Goal: Task Accomplishment & Management: Complete application form

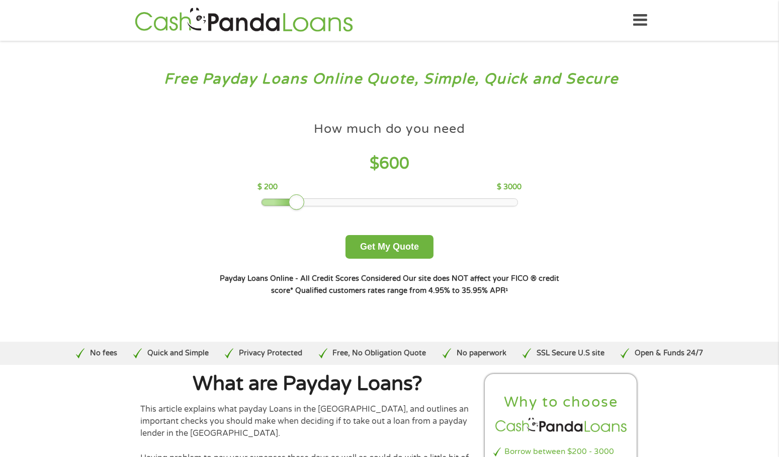
click at [407, 249] on button "Get My Quote" at bounding box center [389, 247] width 88 height 24
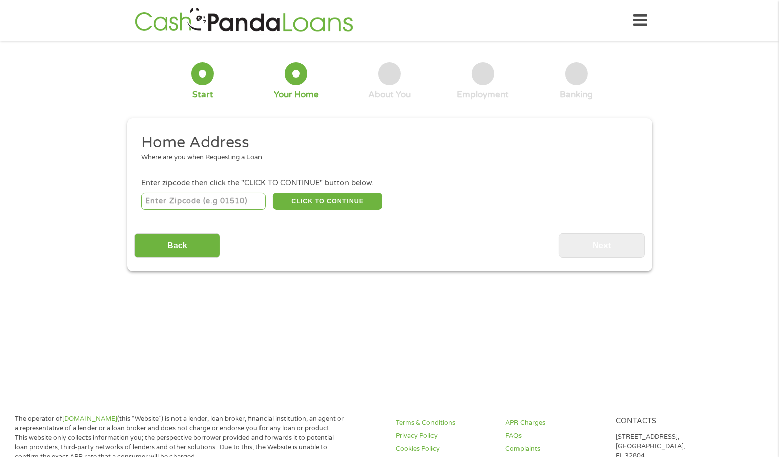
click at [193, 198] on input "number" at bounding box center [203, 201] width 124 height 17
type input "78109"
click at [334, 200] on button "CLICK TO CONTINUE" at bounding box center [328, 201] width 110 height 17
type input "78109"
type input "Converse"
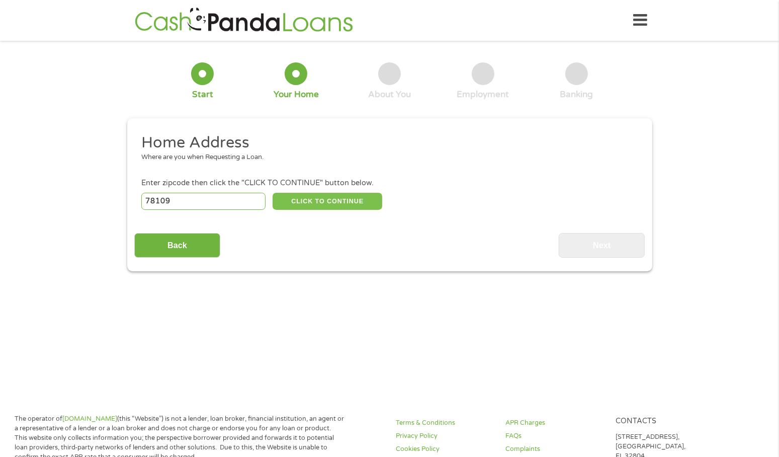
select select "[US_STATE]"
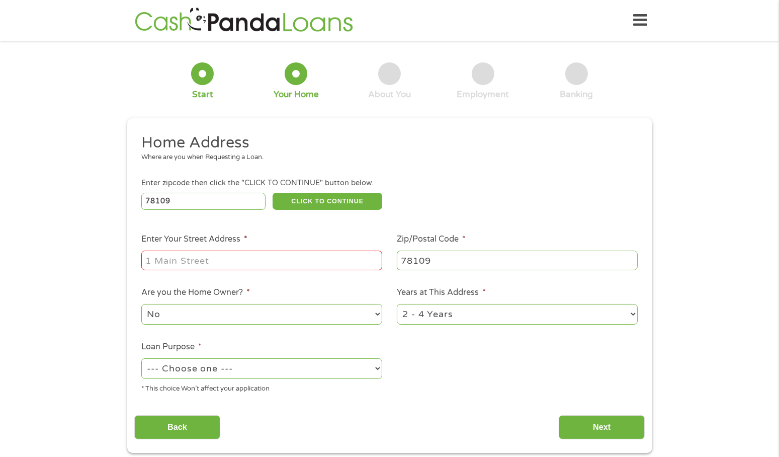
click at [228, 264] on input "Enter Your Street Address *" at bounding box center [261, 259] width 241 height 19
type input "[STREET_ADDRESS][PERSON_NAME]"
click at [276, 313] on select "No Yes" at bounding box center [261, 314] width 241 height 21
select select "yes"
click at [141, 305] on select "No Yes" at bounding box center [261, 314] width 241 height 21
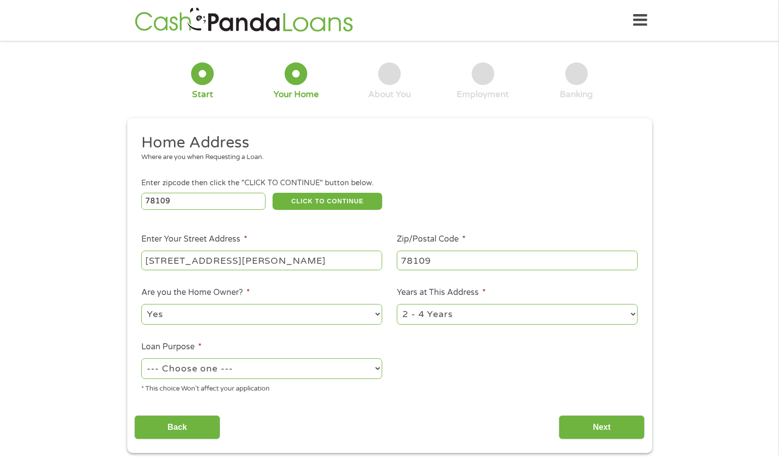
click at [434, 316] on select "1 Year or less 1 - 2 Years 2 - 4 Years Over 4 Years" at bounding box center [517, 314] width 241 height 21
select select "60months"
click at [397, 305] on select "1 Year or less 1 - 2 Years 2 - 4 Years Over 4 Years" at bounding box center [517, 314] width 241 height 21
click at [323, 365] on select "--- Choose one --- Pay Bills Debt Consolidation Home Improvement Major Purchase…" at bounding box center [261, 368] width 241 height 21
select select "other"
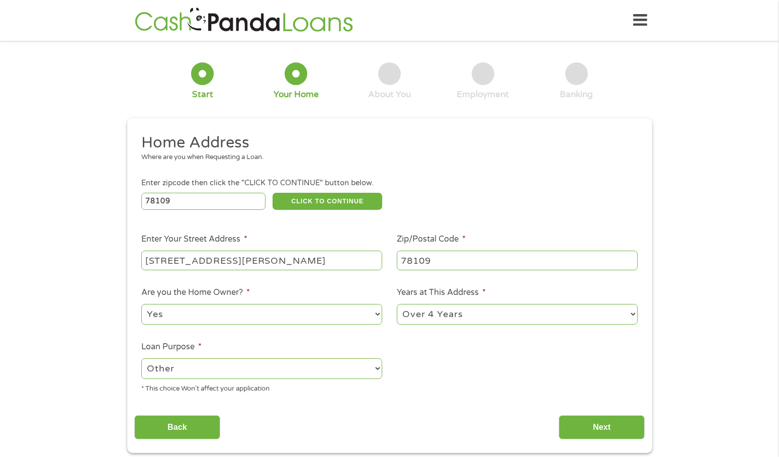
click at [141, 359] on select "--- Choose one --- Pay Bills Debt Consolidation Home Improvement Major Purchase…" at bounding box center [261, 368] width 241 height 21
click at [582, 421] on input "Next" at bounding box center [602, 427] width 86 height 25
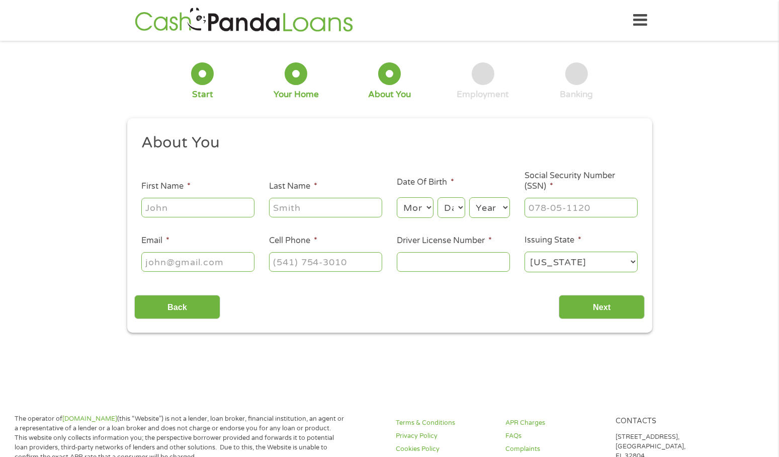
scroll to position [4, 4]
click at [216, 206] on input "First Name *" at bounding box center [197, 207] width 113 height 19
type input "[PERSON_NAME]"
type input "Vinton"
type input "[EMAIL_ADDRESS][DOMAIN_NAME]"
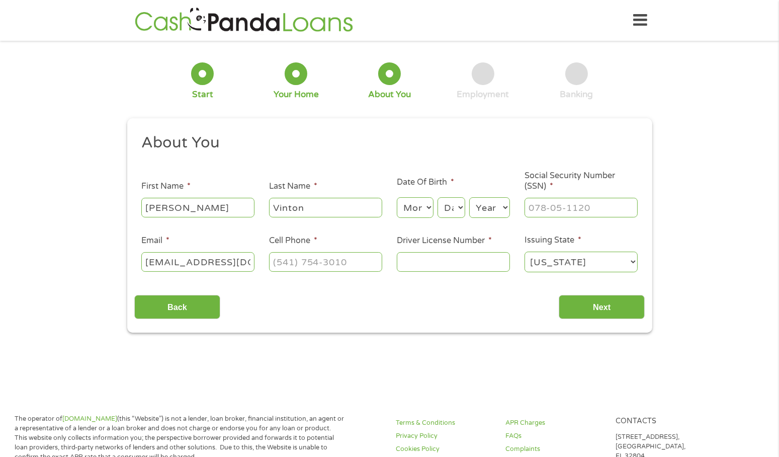
click at [419, 208] on select "Month 1 2 3 4 5 6 7 8 9 10 11 12" at bounding box center [415, 207] width 37 height 21
select select "10"
click at [397, 198] on select "Month 1 2 3 4 5 6 7 8 9 10 11 12" at bounding box center [415, 207] width 37 height 21
click at [454, 204] on select "Day 1 2 3 4 5 6 7 8 9 10 11 12 13 14 15 16 17 18 19 20 21 22 23 24 25 26 27 28 …" at bounding box center [451, 207] width 27 height 21
select select "22"
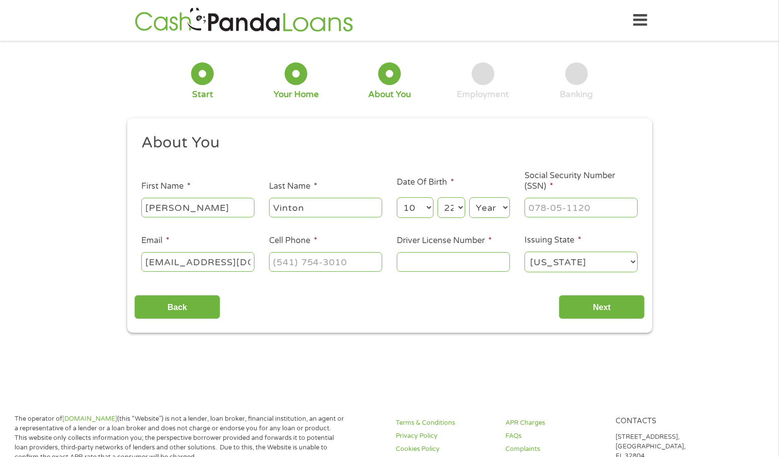
click at [438, 198] on select "Day 1 2 3 4 5 6 7 8 9 10 11 12 13 14 15 16 17 18 19 20 21 22 23 24 25 26 27 28 …" at bounding box center [451, 207] width 27 height 21
click at [496, 214] on select "Year [DATE] 2006 2005 2004 2003 2002 2001 2000 1999 1998 1997 1996 1995 1994 19…" at bounding box center [489, 207] width 41 height 21
select select "1985"
click at [469, 198] on select "Year [DATE] 2006 2005 2004 2003 2002 2001 2000 1999 1998 1997 1996 1995 1994 19…" at bounding box center [489, 207] width 41 height 21
click at [552, 210] on input "Social Security Number (SSN) *" at bounding box center [581, 207] width 113 height 19
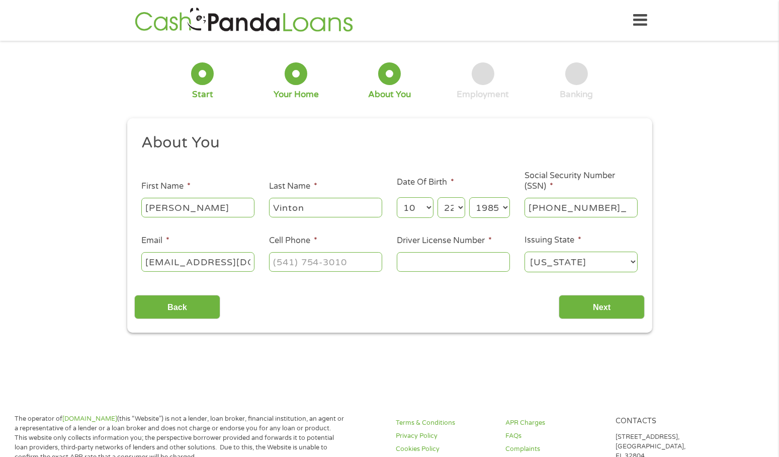
type input "449-79-3950"
click at [234, 265] on input "[EMAIL_ADDRESS][DOMAIN_NAME]" at bounding box center [197, 261] width 113 height 19
type input "a"
type input "[EMAIL_ADDRESS][DOMAIN_NAME]"
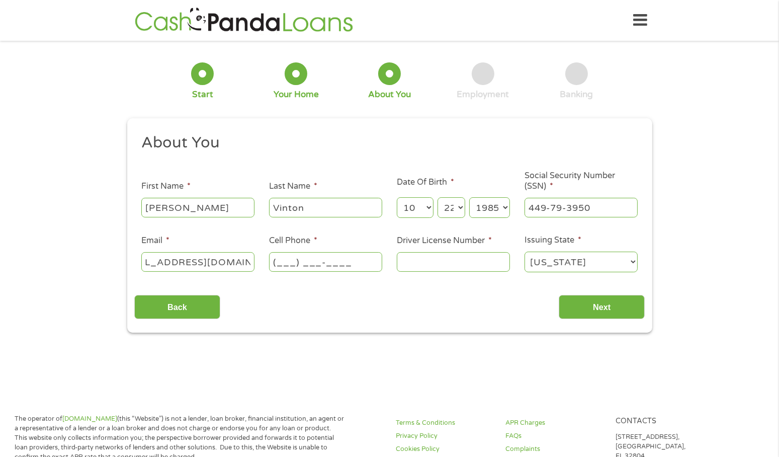
scroll to position [0, 0]
type input "[PHONE_NUMBER]"
type input "21929612"
click at [592, 307] on input "Next" at bounding box center [602, 307] width 86 height 25
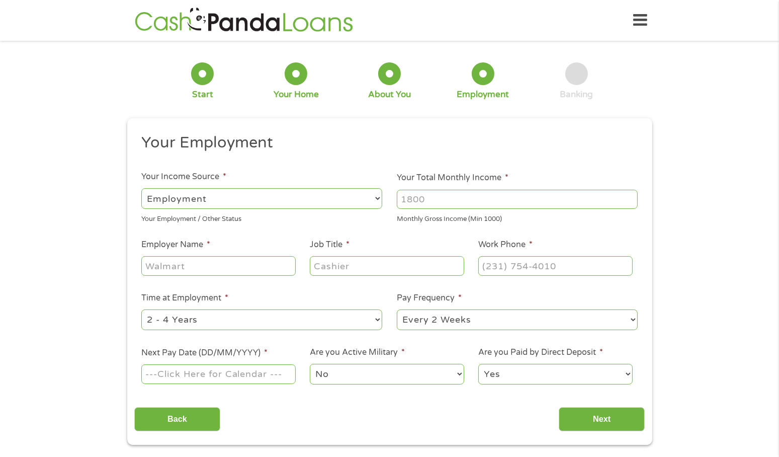
scroll to position [4, 4]
click at [429, 206] on input "Your Total Monthly Income *" at bounding box center [517, 199] width 241 height 19
type input "4200"
click at [232, 263] on input "Employer Name *" at bounding box center [218, 265] width 154 height 19
type input "FirstDay Foundation"
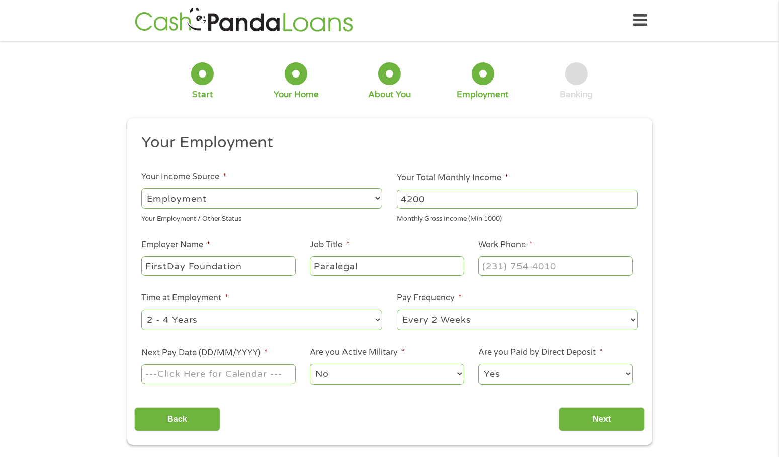
type input "Paralegal"
type input "[PHONE_NUMBER]"
click at [252, 320] on select "--- Choose one --- 1 Year or less 1 - 2 Years 2 - 4 Years Over 4 Years" at bounding box center [261, 319] width 241 height 21
click at [345, 298] on li "Time at Employment * --- Choose one --- 1 Year or less 1 - 2 Years 2 - 4 Years …" at bounding box center [261, 312] width 255 height 40
click at [424, 325] on select "--- Choose one --- Every 2 Weeks Every Week Monthly Semi-Monthly" at bounding box center [517, 319] width 241 height 21
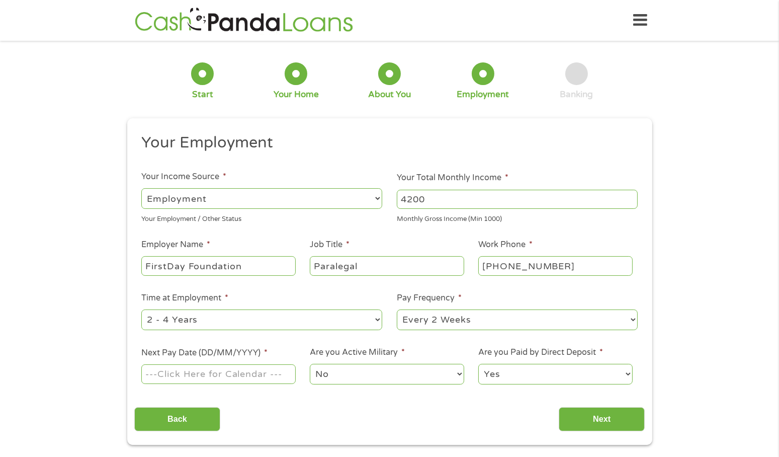
select select "semimonthly"
click at [397, 310] on select "--- Choose one --- Every 2 Weeks Every Week Monthly Semi-Monthly" at bounding box center [517, 319] width 241 height 21
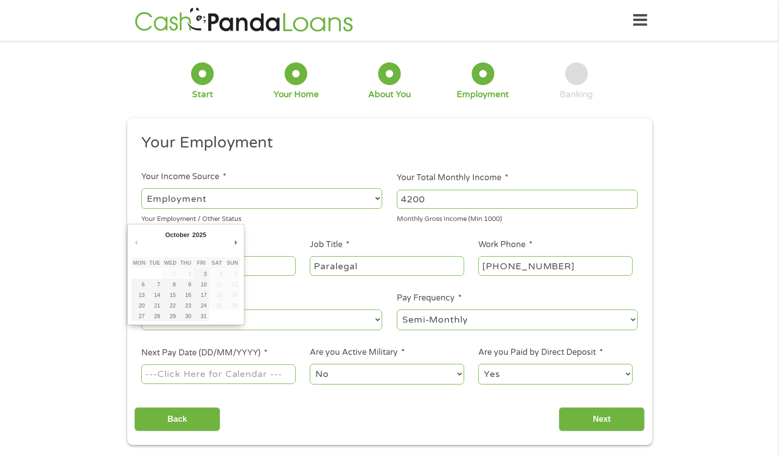
click at [245, 375] on input "Next Pay Date (DD/MM/YYYY) *" at bounding box center [218, 373] width 154 height 19
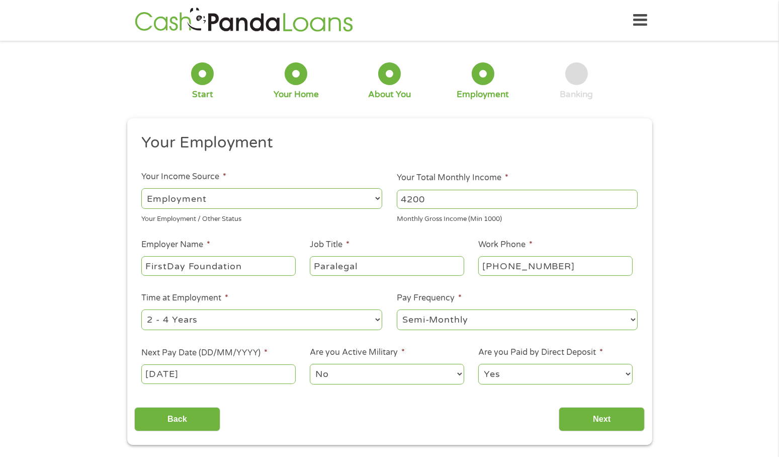
drag, startPoint x: 258, startPoint y: 387, endPoint x: 254, endPoint y: 383, distance: 5.3
click at [258, 387] on ul "Your Employment Your Income Source * --- Choose one --- Employment [DEMOGRAPHIC…" at bounding box center [389, 263] width 510 height 261
click at [247, 369] on input "[DATE]" at bounding box center [218, 373] width 154 height 19
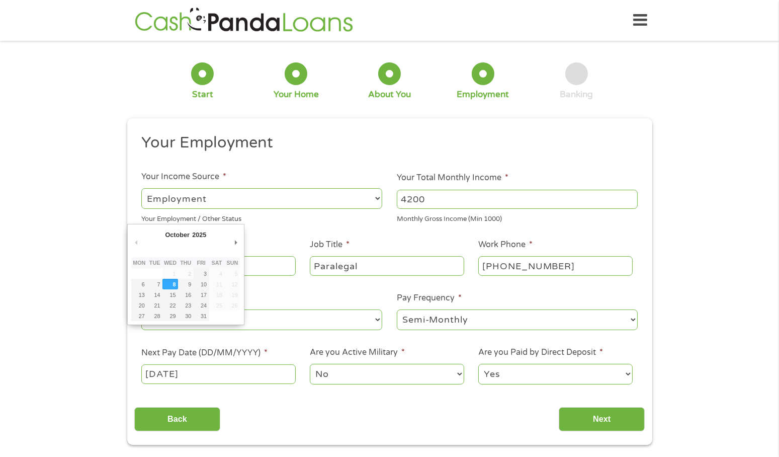
click at [274, 374] on input "[DATE]" at bounding box center [218, 373] width 154 height 19
type input "[DATE]"
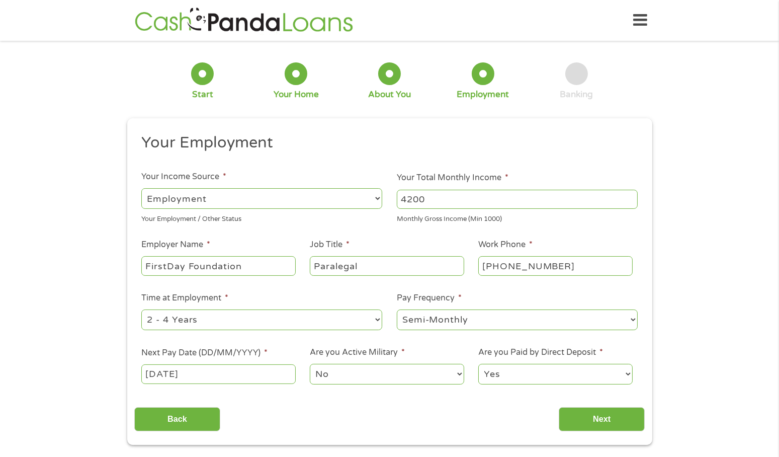
click at [353, 381] on select "No Yes" at bounding box center [387, 374] width 154 height 21
click at [524, 380] on select "Yes No" at bounding box center [555, 374] width 154 height 21
click at [669, 353] on div "1 Start 2 Your Home 3 About You 4 Employment 5 Banking 6 This field is hidden w…" at bounding box center [389, 246] width 779 height 397
click at [595, 414] on input "Next" at bounding box center [602, 419] width 86 height 25
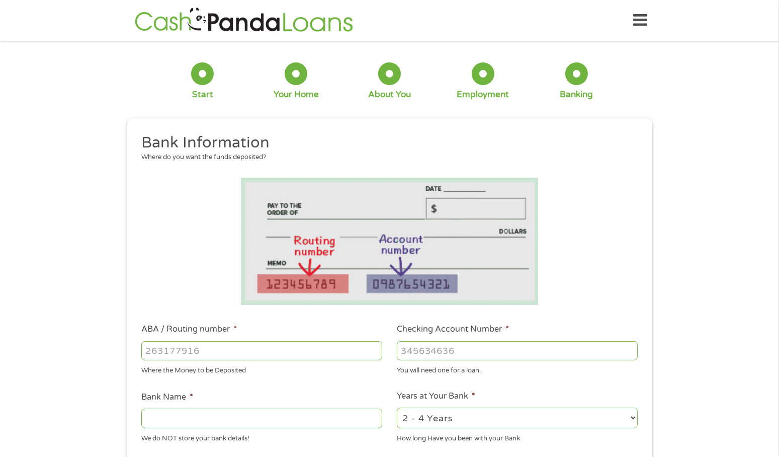
click at [295, 352] on input "ABA / Routing number *" at bounding box center [261, 350] width 241 height 19
type input "111000025"
click at [467, 349] on input "Checking Account Number *" at bounding box center [517, 350] width 241 height 19
type input "BANK OF AMERICA NA"
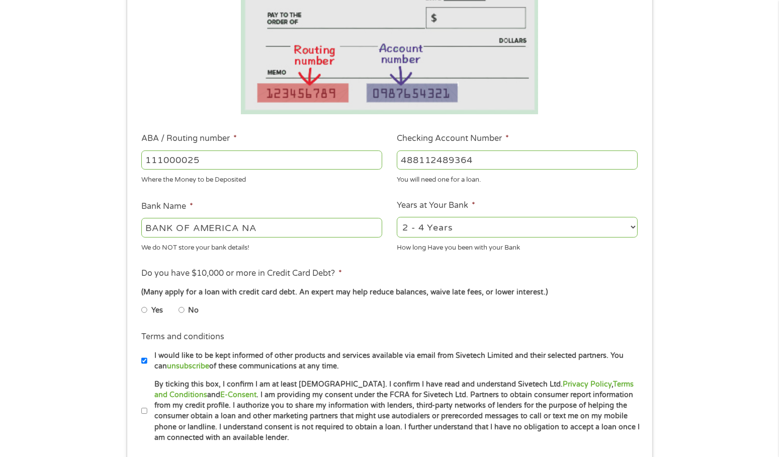
scroll to position [191, 0]
type input "488112489364"
click at [185, 310] on li "No" at bounding box center [197, 310] width 36 height 20
click at [181, 310] on input "No" at bounding box center [182, 309] width 6 height 16
radio input "true"
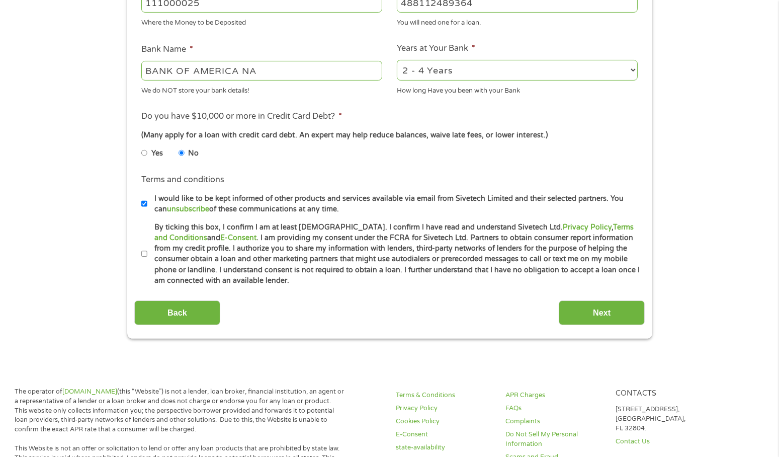
scroll to position [348, 0]
click at [144, 201] on input "I would like to be kept informed of other products and services available via e…" at bounding box center [144, 203] width 6 height 16
checkbox input "false"
click at [144, 252] on input "By ticking this box, I confirm I am at least [DEMOGRAPHIC_DATA]. I confirm I ha…" at bounding box center [144, 253] width 6 height 16
checkbox input "true"
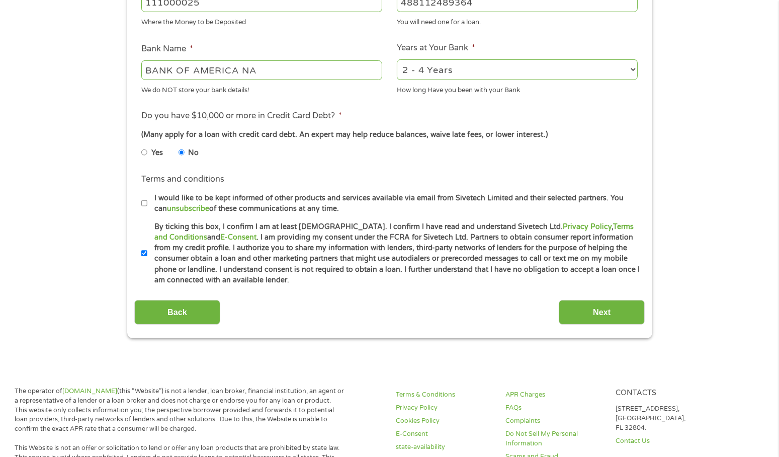
click at [584, 309] on input "Next" at bounding box center [602, 312] width 86 height 25
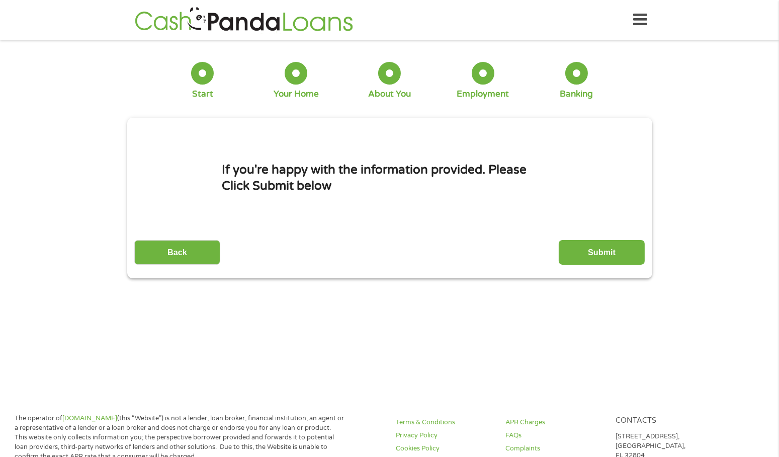
scroll to position [0, 0]
click at [622, 252] on input "Submit" at bounding box center [602, 252] width 86 height 25
